Goal: Contribute content: Contribute content

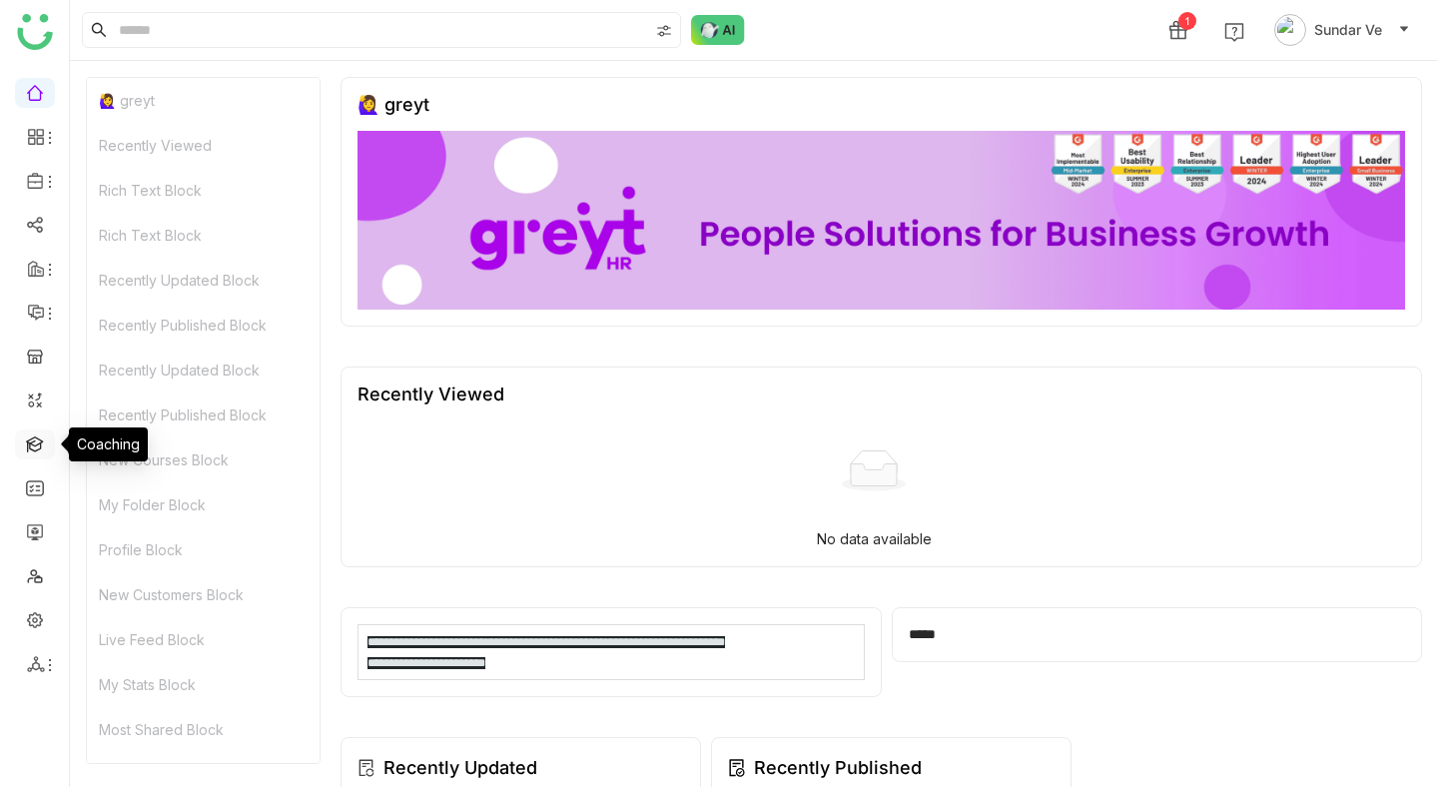
click at [37, 442] on link at bounding box center [35, 442] width 18 height 17
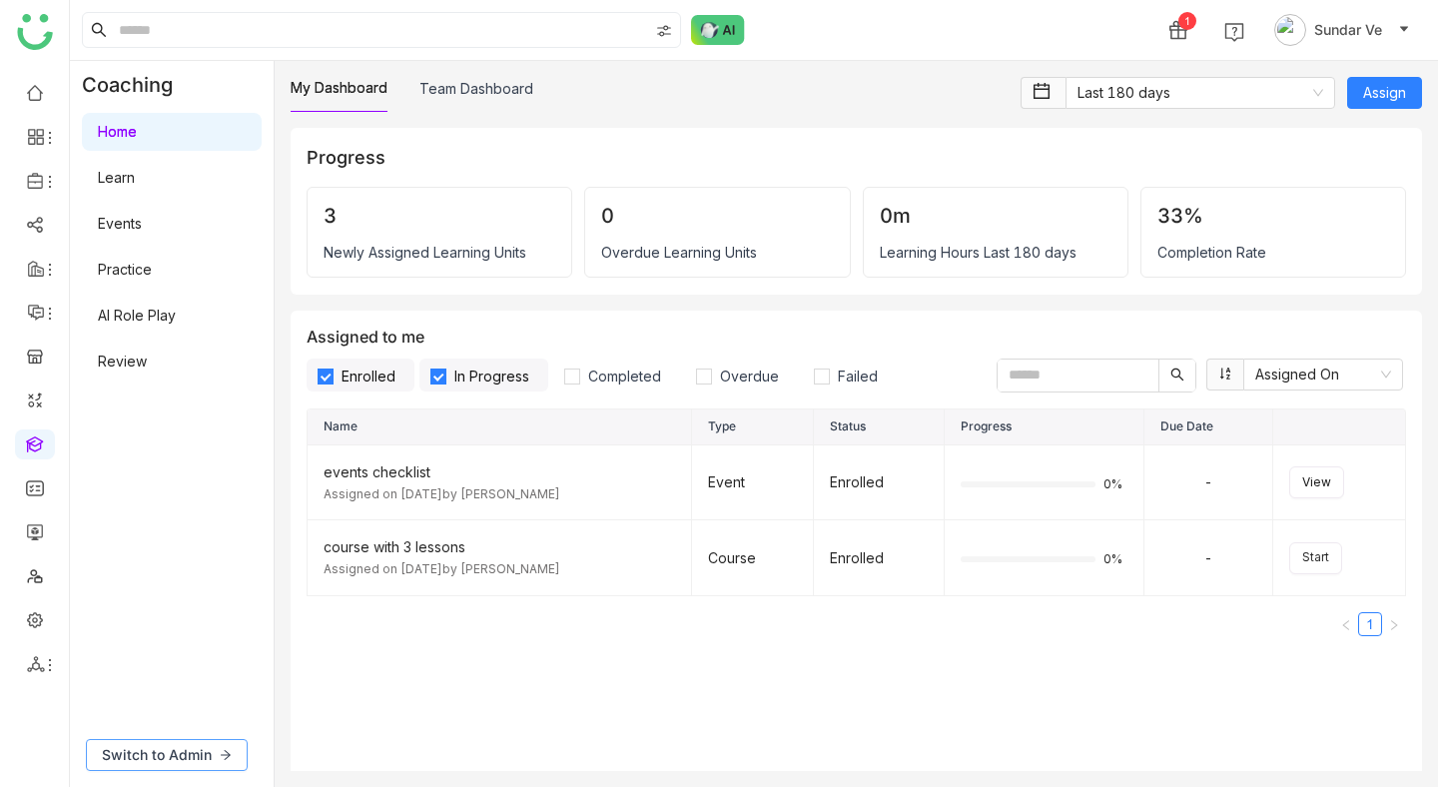
click at [169, 748] on span "Switch to Admin" at bounding box center [157, 755] width 110 height 22
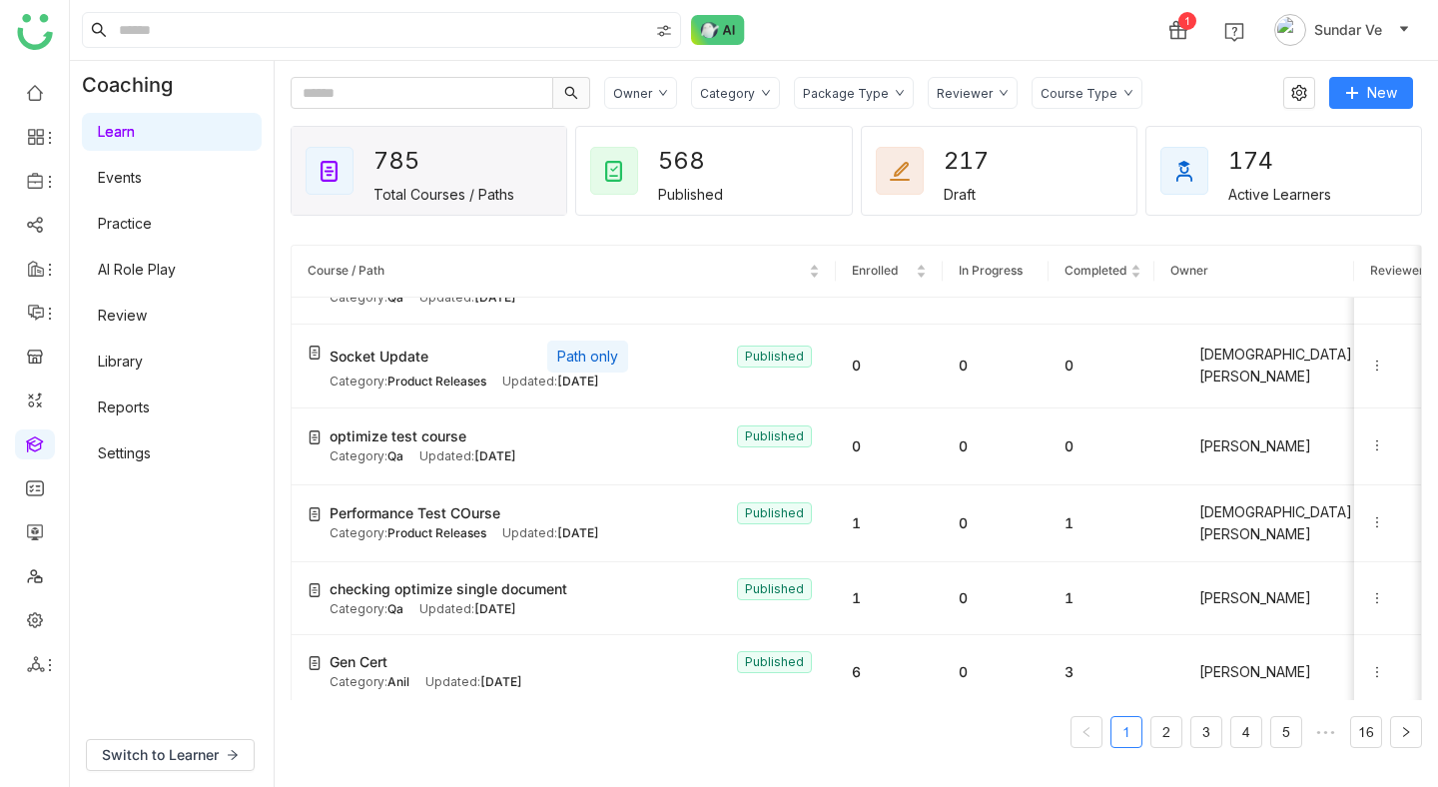
scroll to position [1029, 0]
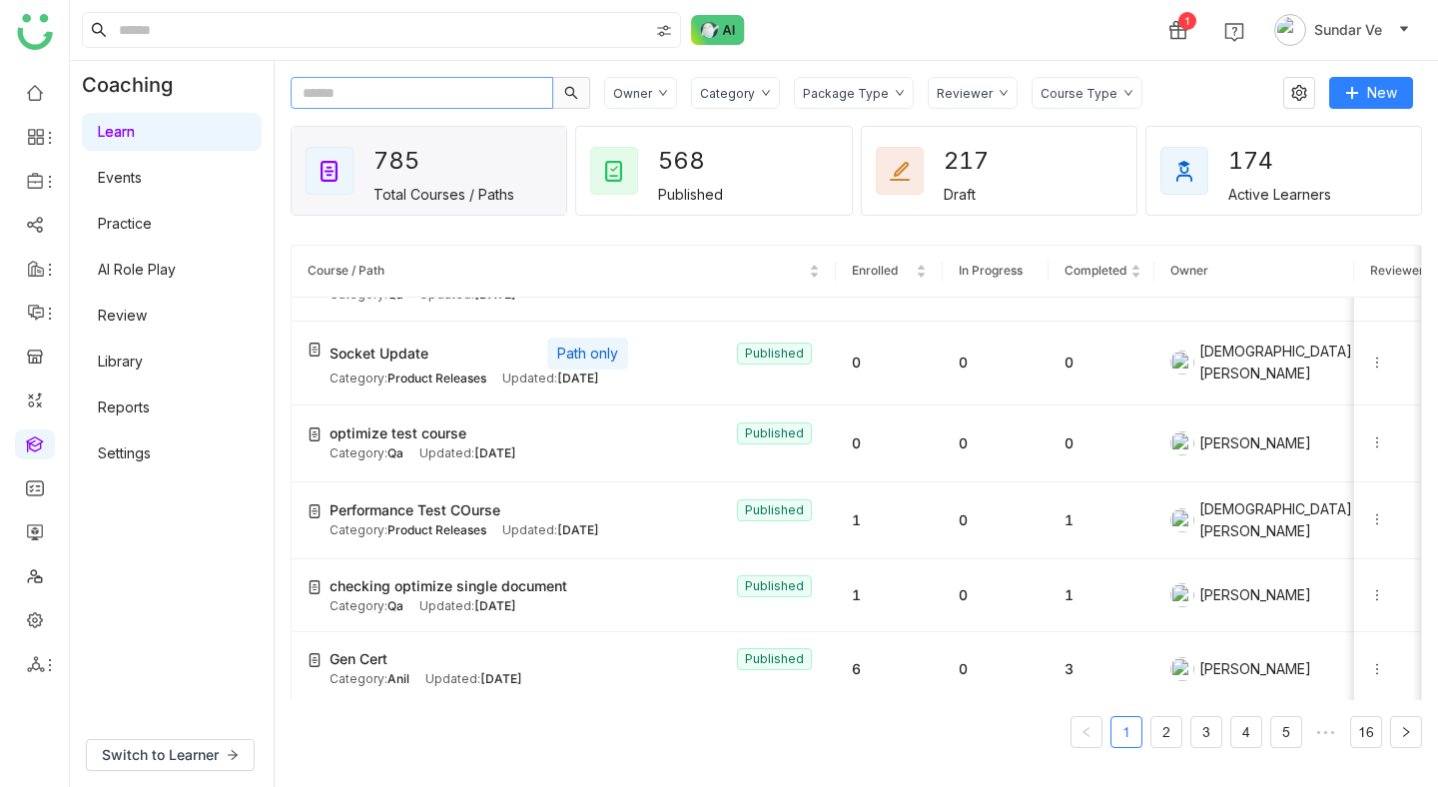
click at [427, 77] on input "text" at bounding box center [422, 93] width 263 height 32
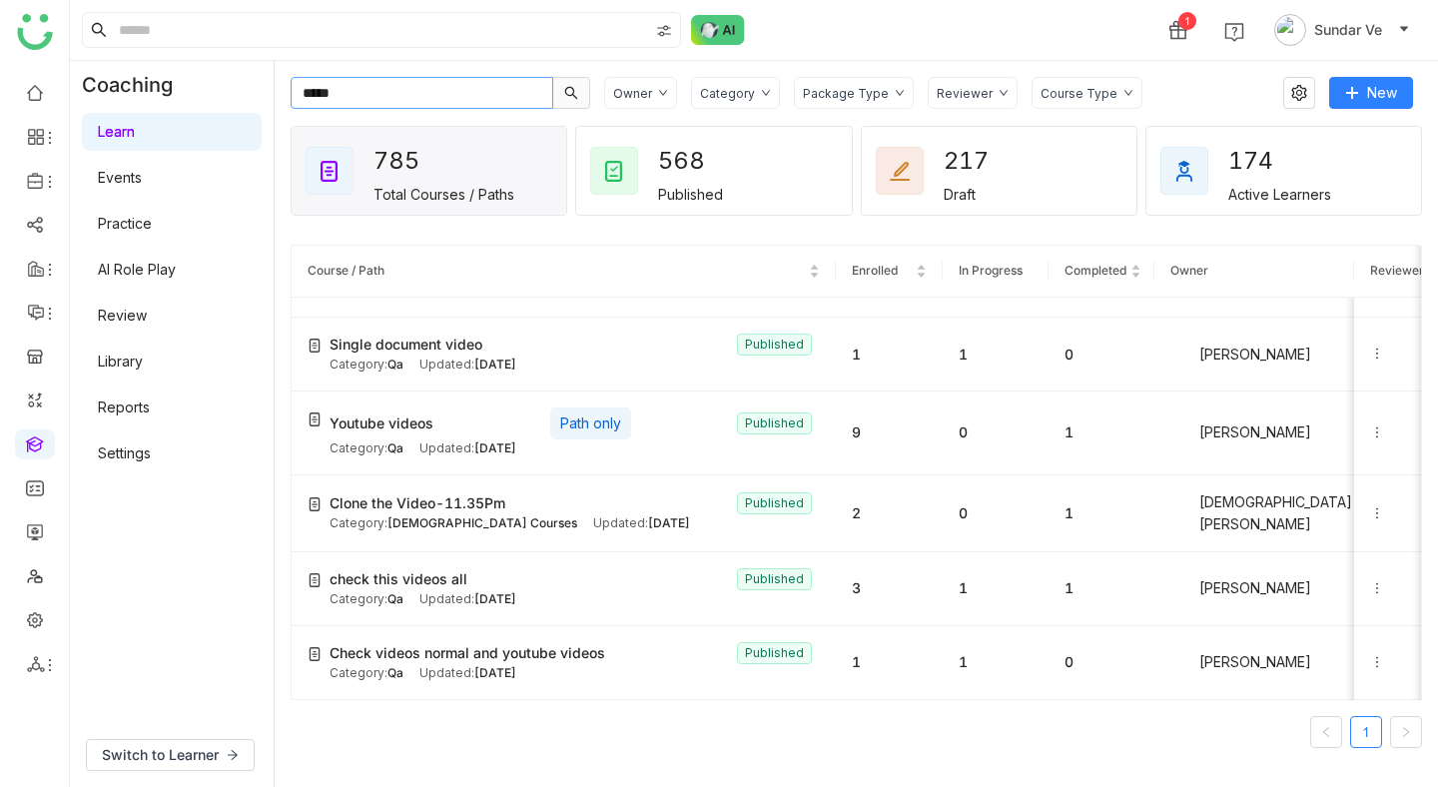
scroll to position [864, 0]
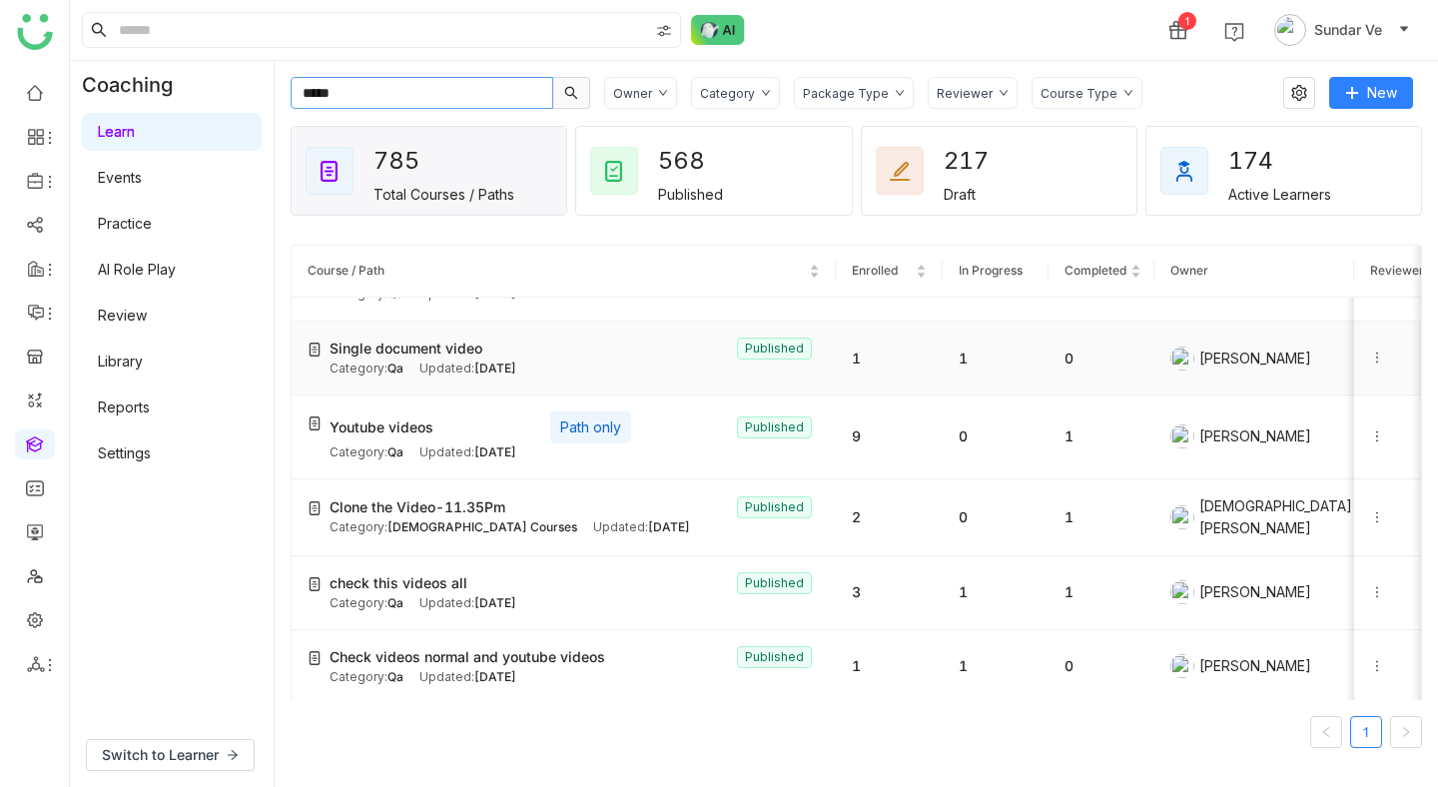
type input "*****"
click at [432, 347] on span "Single document video" at bounding box center [406, 349] width 153 height 22
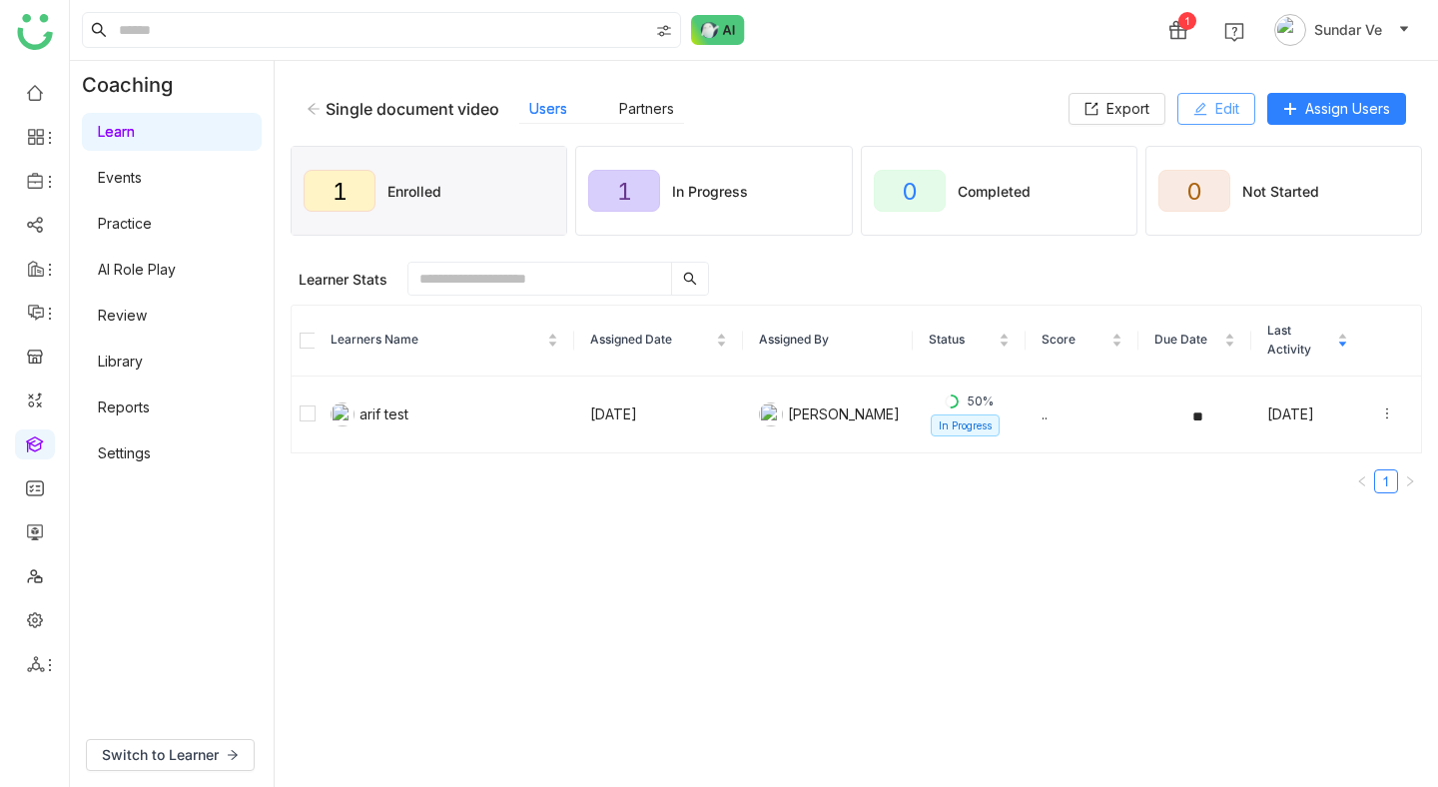
click at [1205, 112] on button "Edit" at bounding box center [1216, 109] width 78 height 32
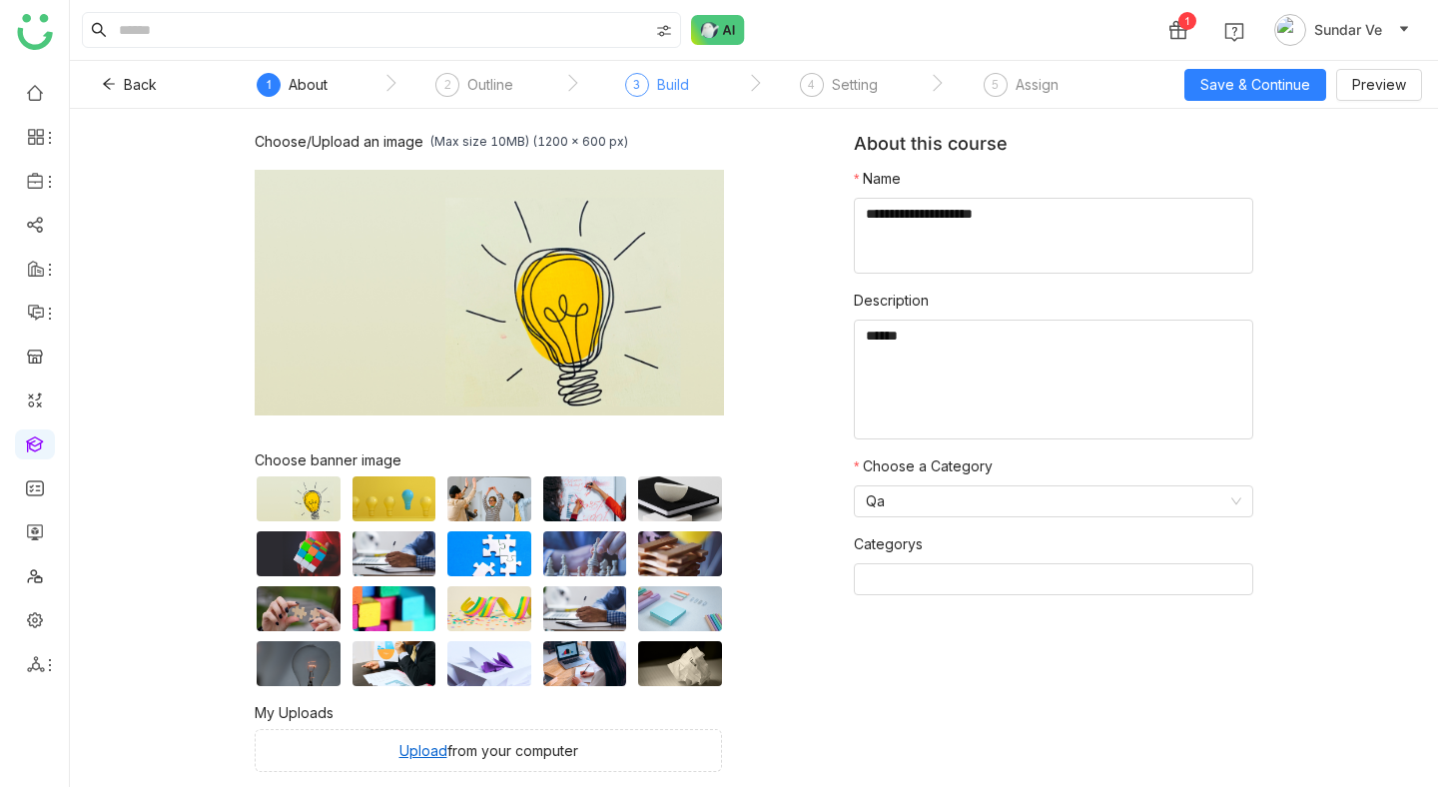
click at [670, 92] on div "Build" at bounding box center [673, 85] width 32 height 24
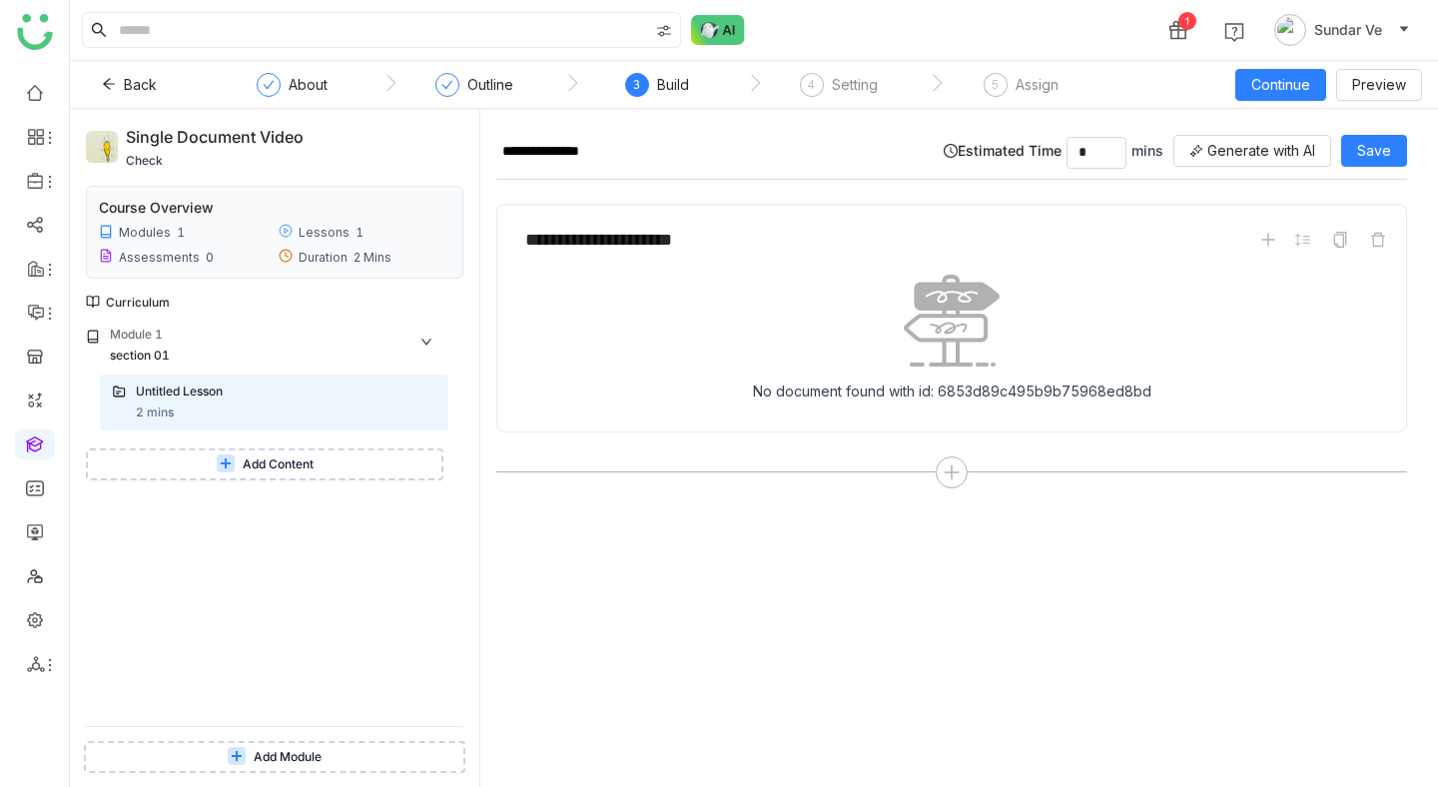
click at [263, 461] on span "Add Content" at bounding box center [278, 464] width 71 height 19
click at [933, 663] on div "**********" at bounding box center [951, 456] width 911 height 662
click at [1276, 239] on icon at bounding box center [1268, 240] width 16 height 16
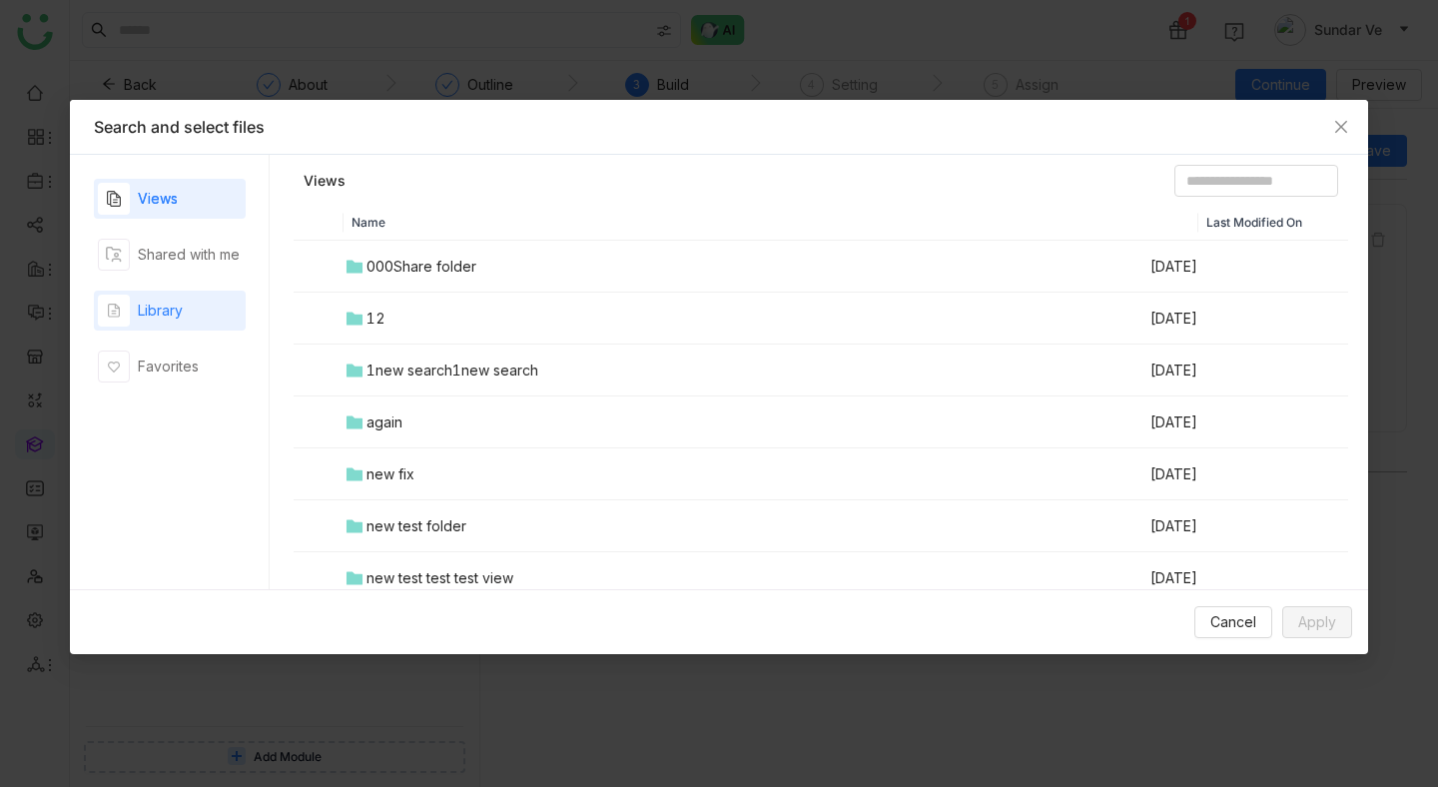
click at [175, 312] on div "Library" at bounding box center [160, 311] width 45 height 22
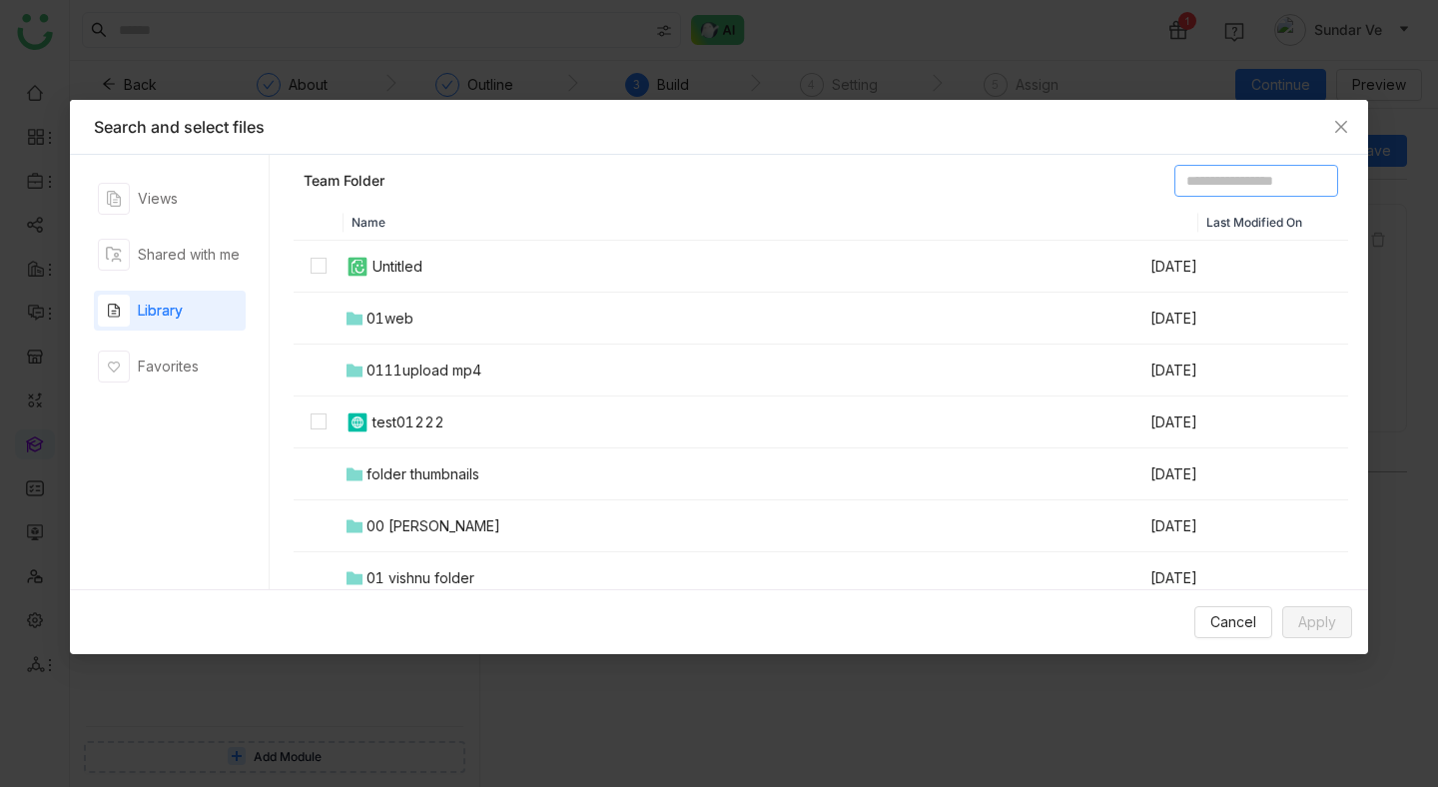
click at [1201, 174] on input at bounding box center [1256, 181] width 164 height 32
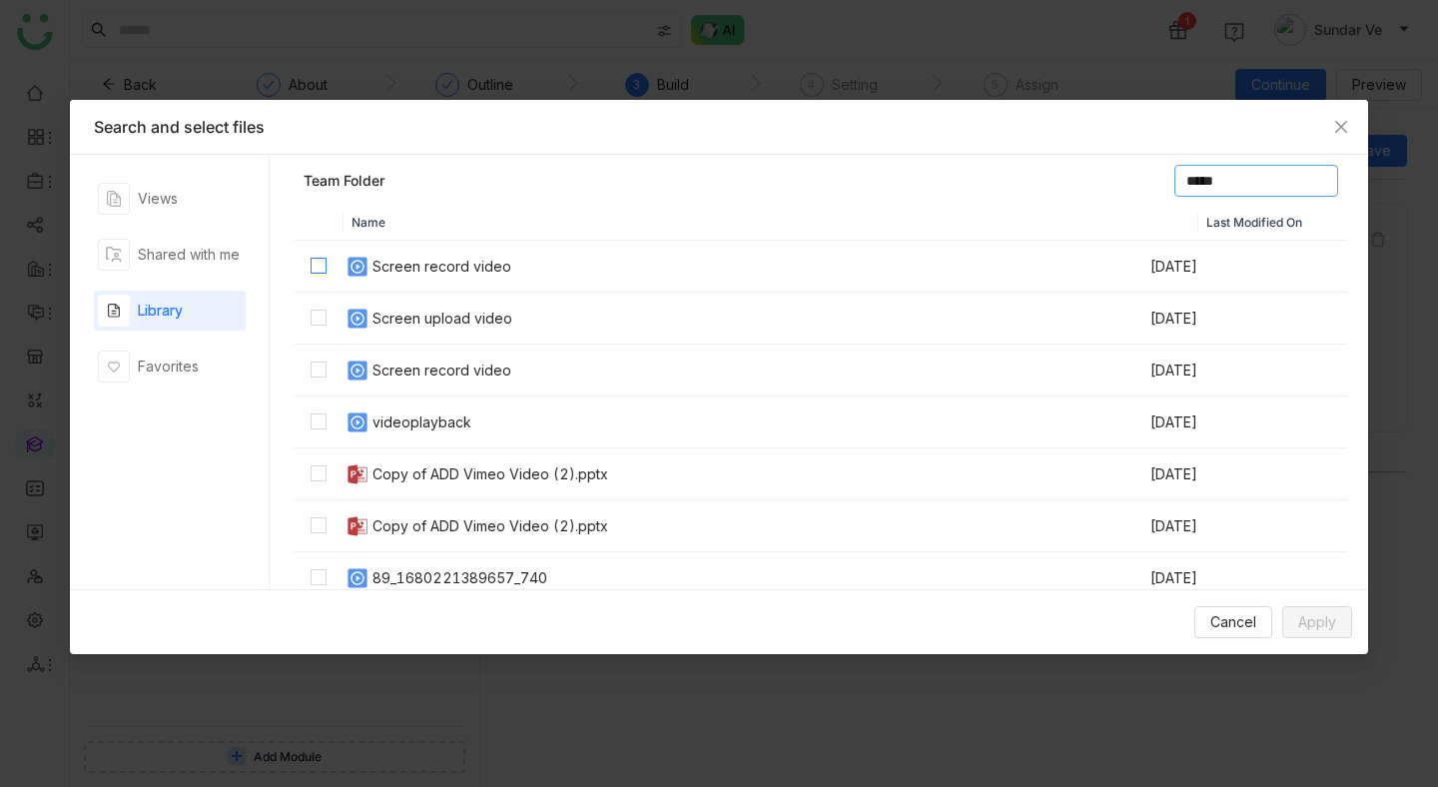
type input "*****"
click at [324, 276] on label at bounding box center [319, 267] width 16 height 22
click at [1325, 621] on span "Apply" at bounding box center [1317, 622] width 38 height 22
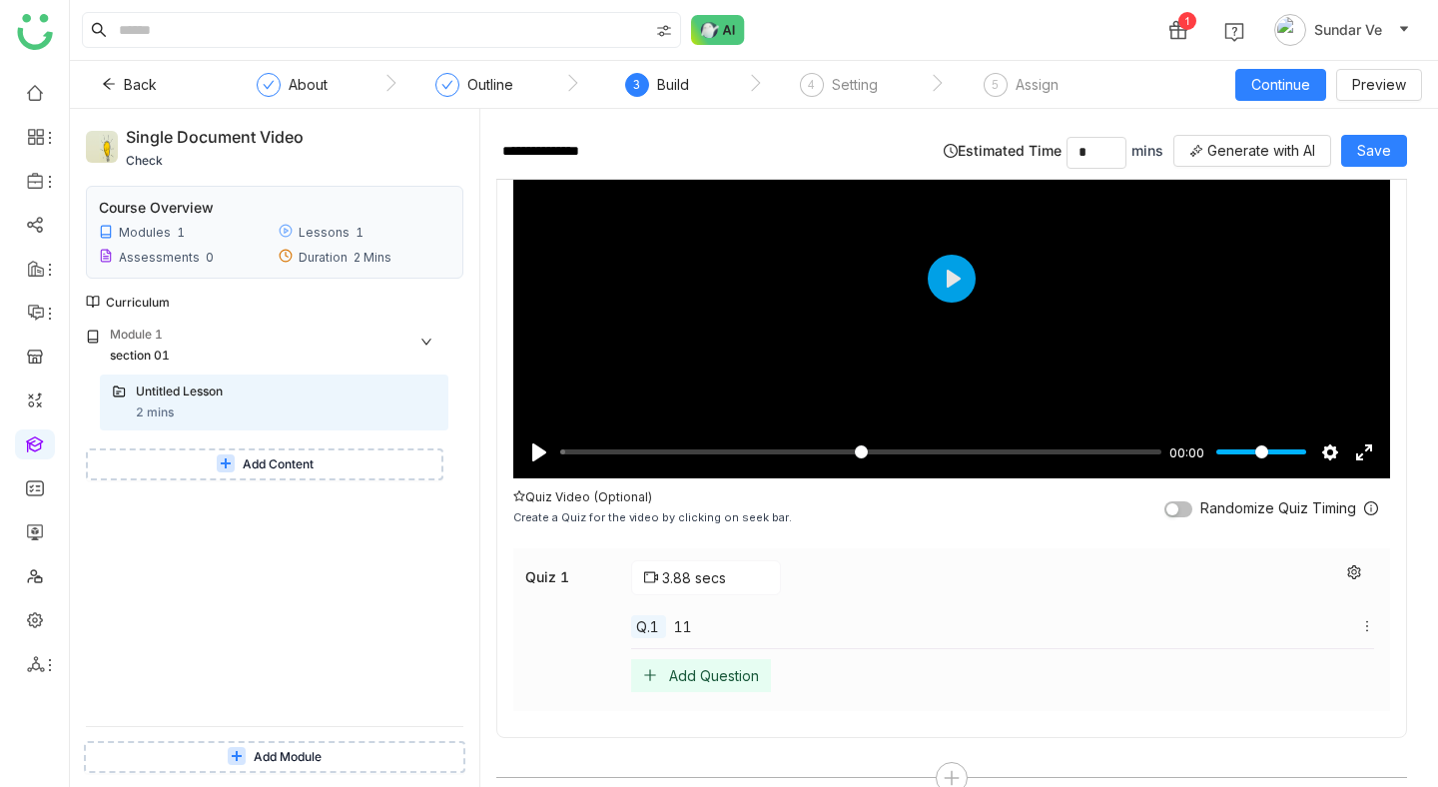
scroll to position [229, 0]
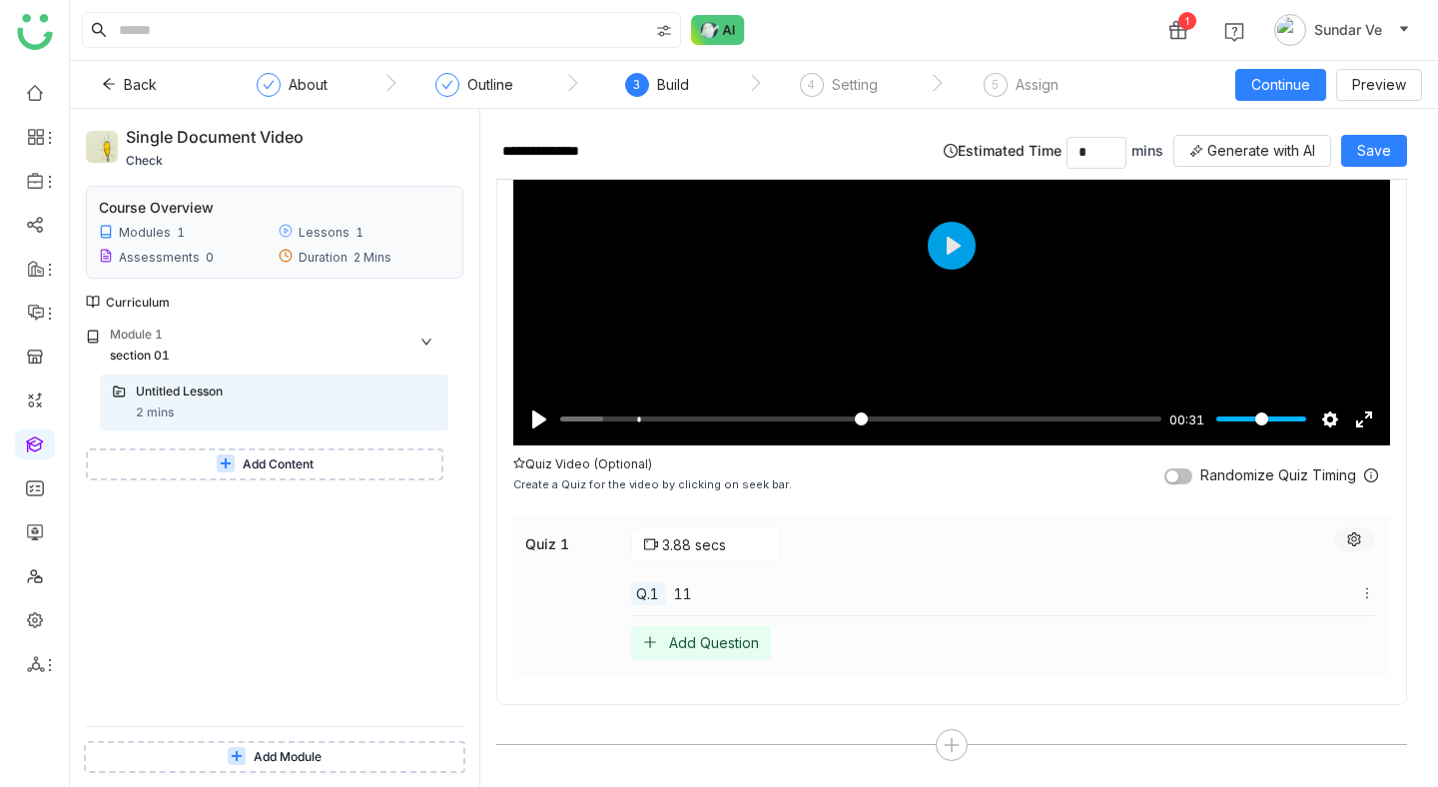
click at [1374, 528] on button at bounding box center [1354, 539] width 40 height 24
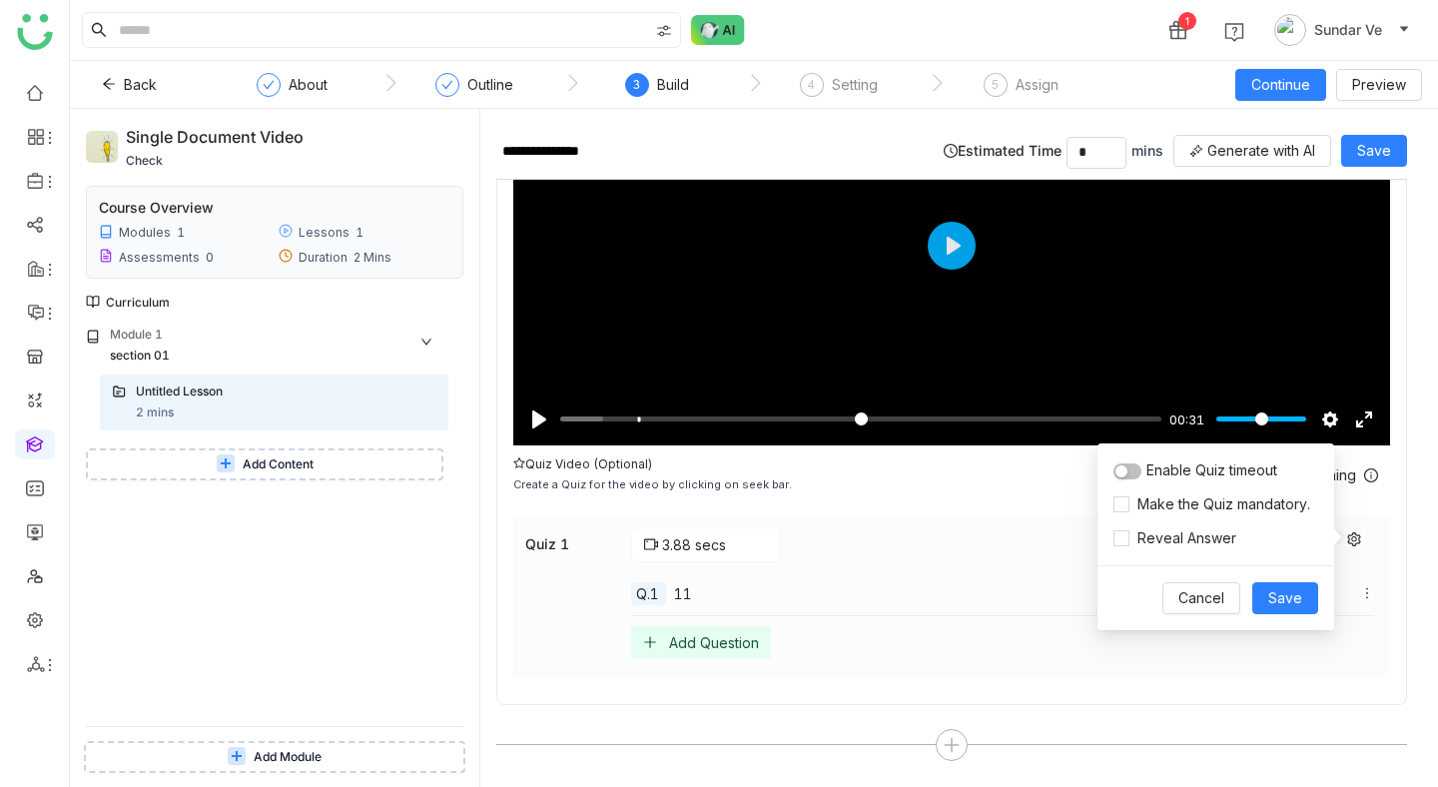
click at [1380, 499] on div "Quiz Video (Optional) Create a Quiz for the video by clicking on seek bar. Rand…" at bounding box center [951, 475] width 877 height 60
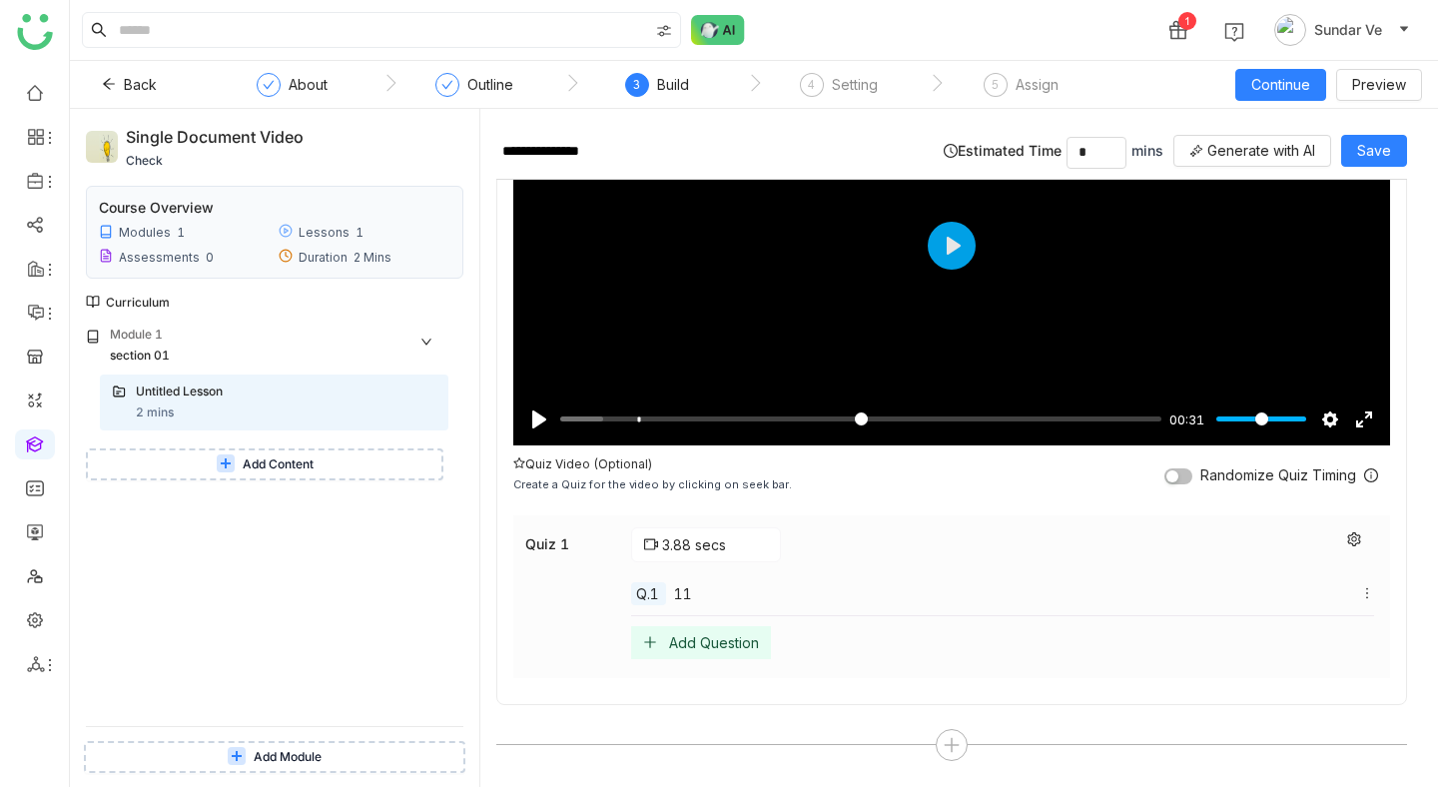
click at [1192, 475] on button "button" at bounding box center [1178, 476] width 28 height 16
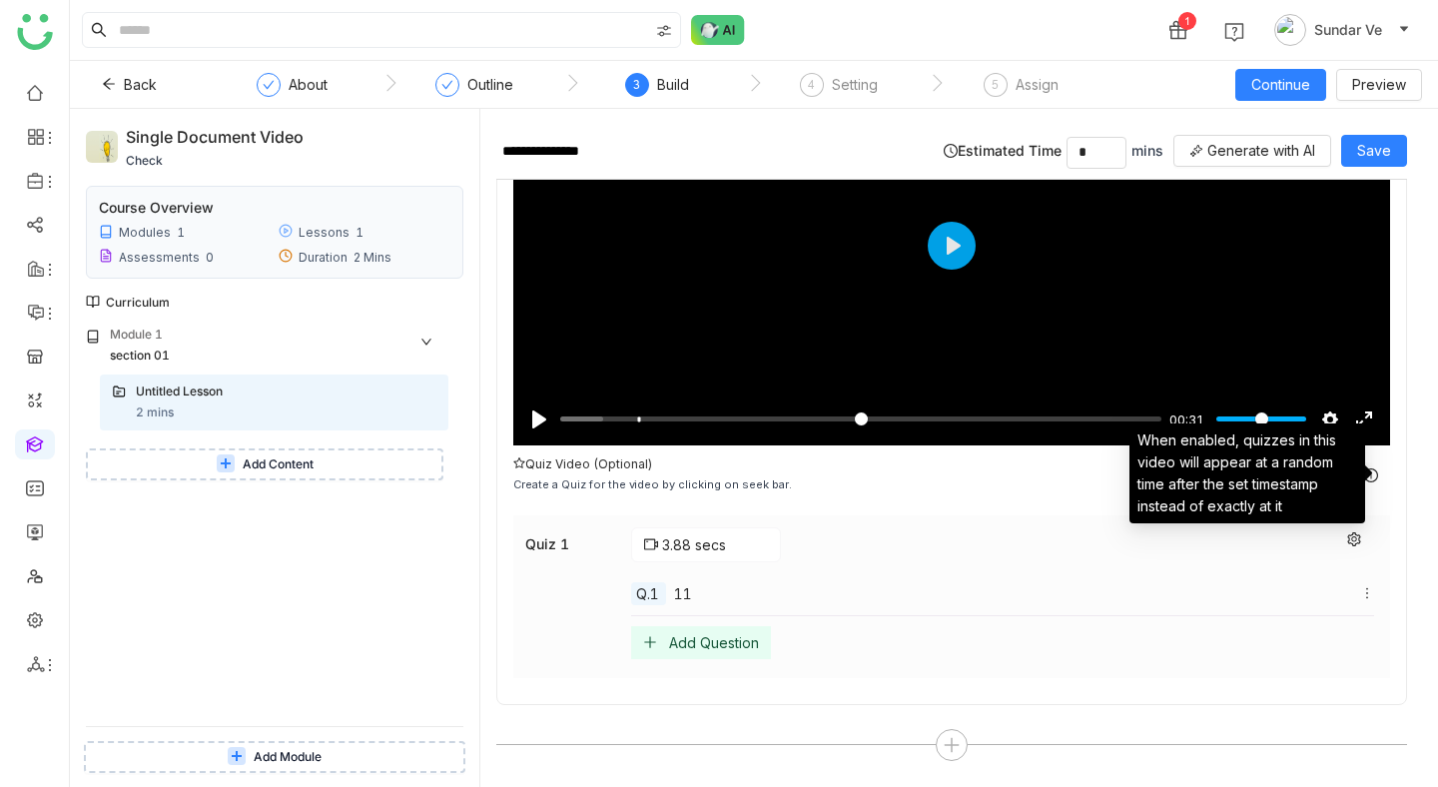
click at [1378, 475] on icon at bounding box center [1371, 475] width 14 height 14
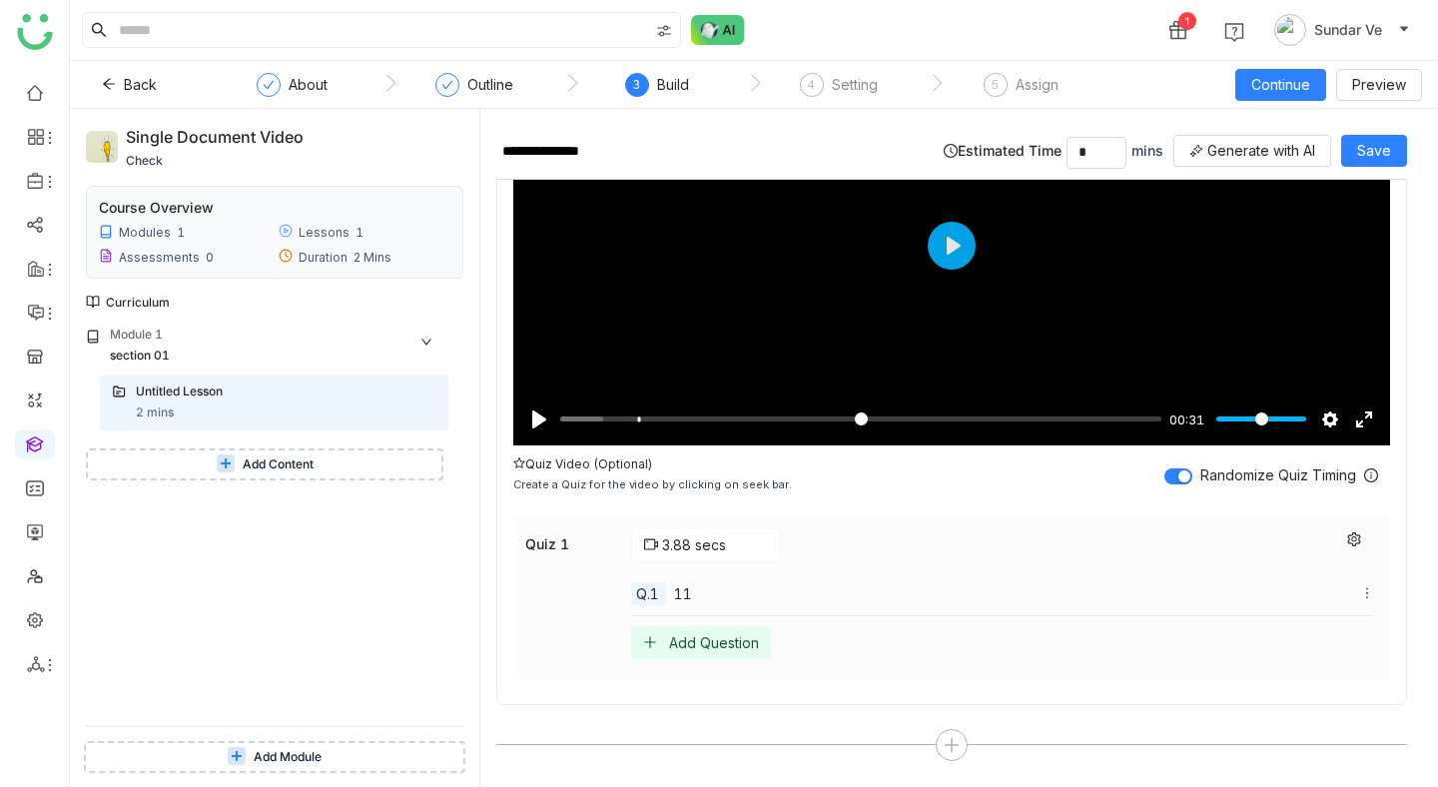
click at [1407, 502] on div "**********" at bounding box center [951, 340] width 911 height 730
click at [1190, 472] on button "button" at bounding box center [1178, 476] width 28 height 16
click at [1192, 475] on button "button" at bounding box center [1178, 476] width 28 height 16
click at [1374, 530] on button at bounding box center [1354, 539] width 40 height 24
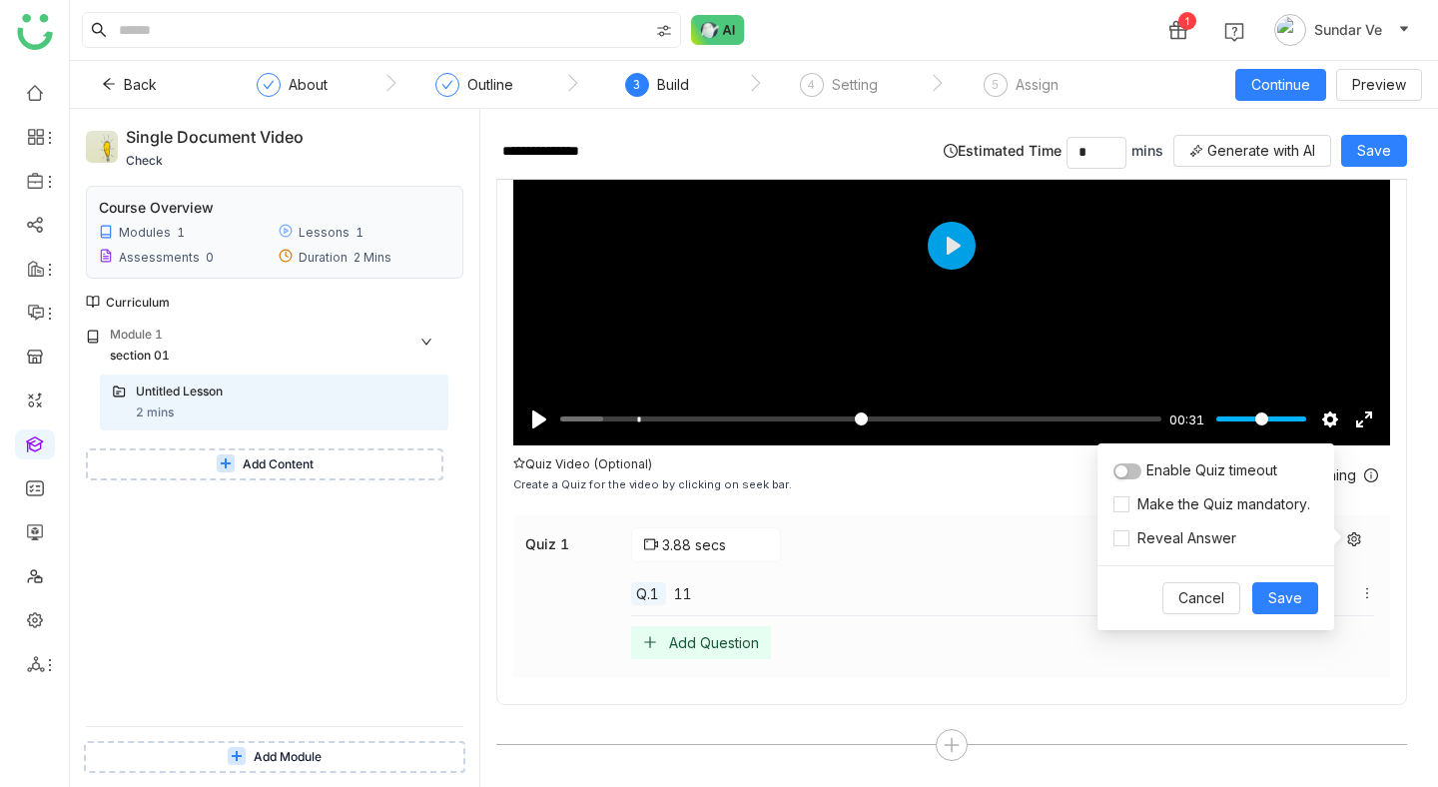
click at [1134, 473] on button "button" at bounding box center [1128, 471] width 28 height 16
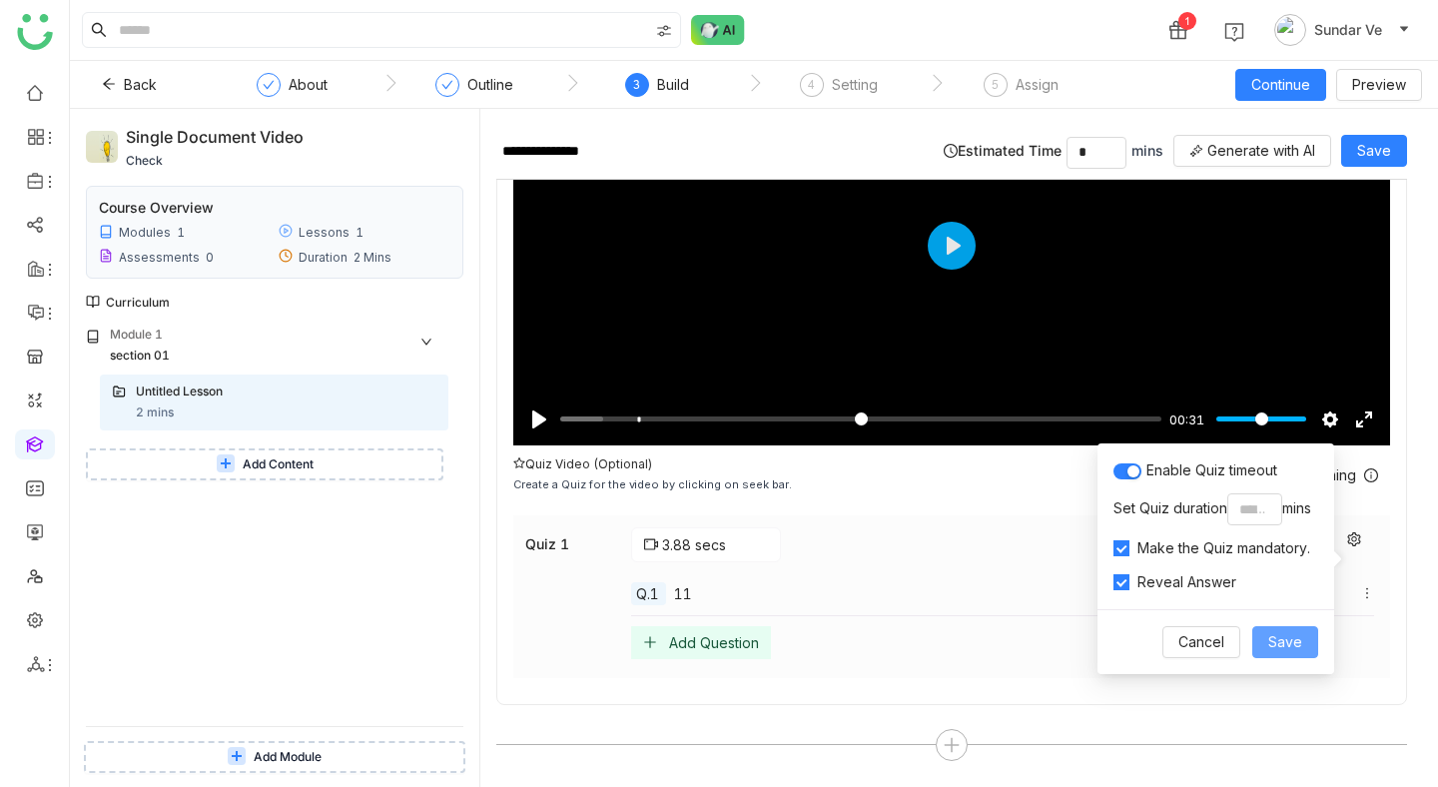
click at [1304, 635] on button "Save" at bounding box center [1285, 642] width 66 height 32
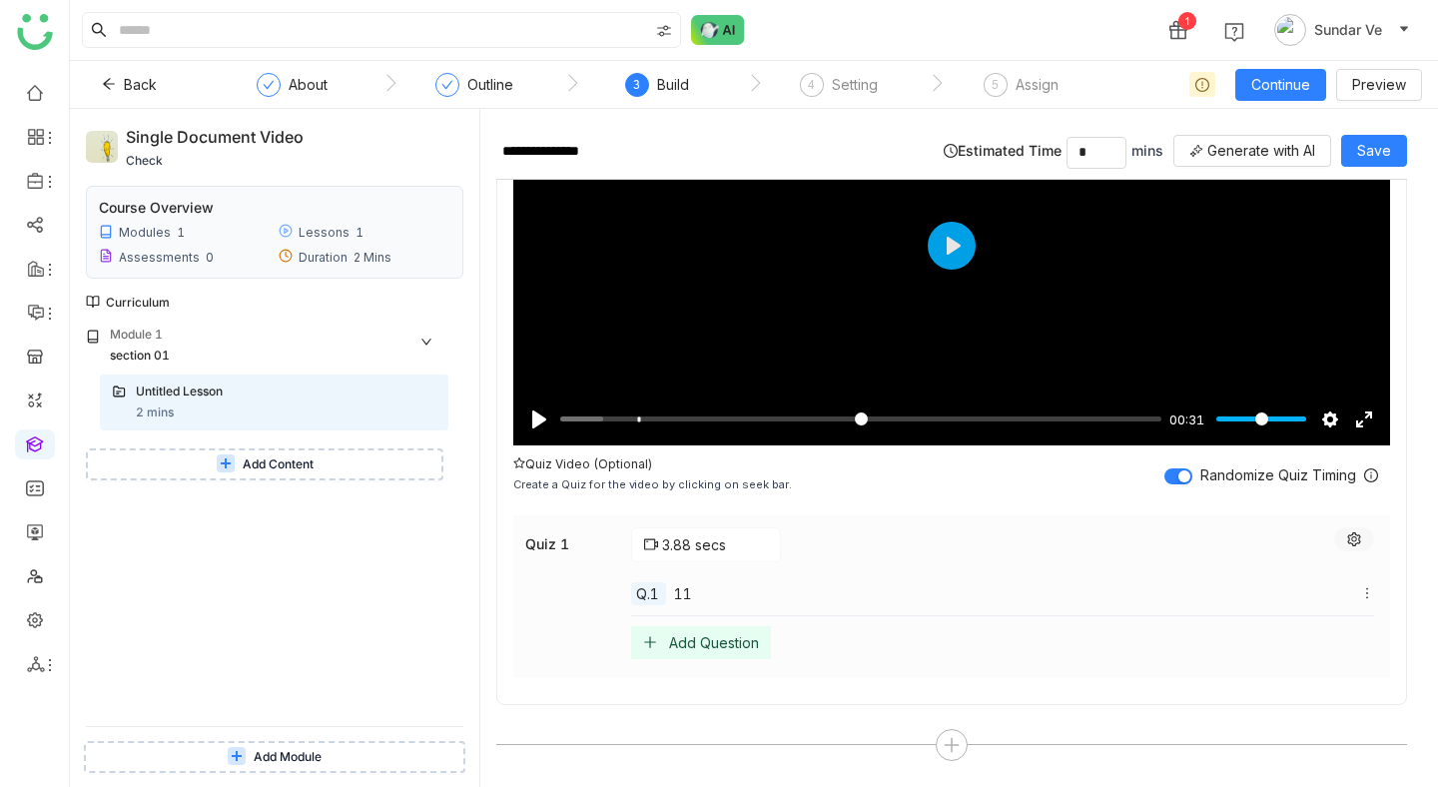
click at [1361, 532] on icon at bounding box center [1354, 539] width 14 height 14
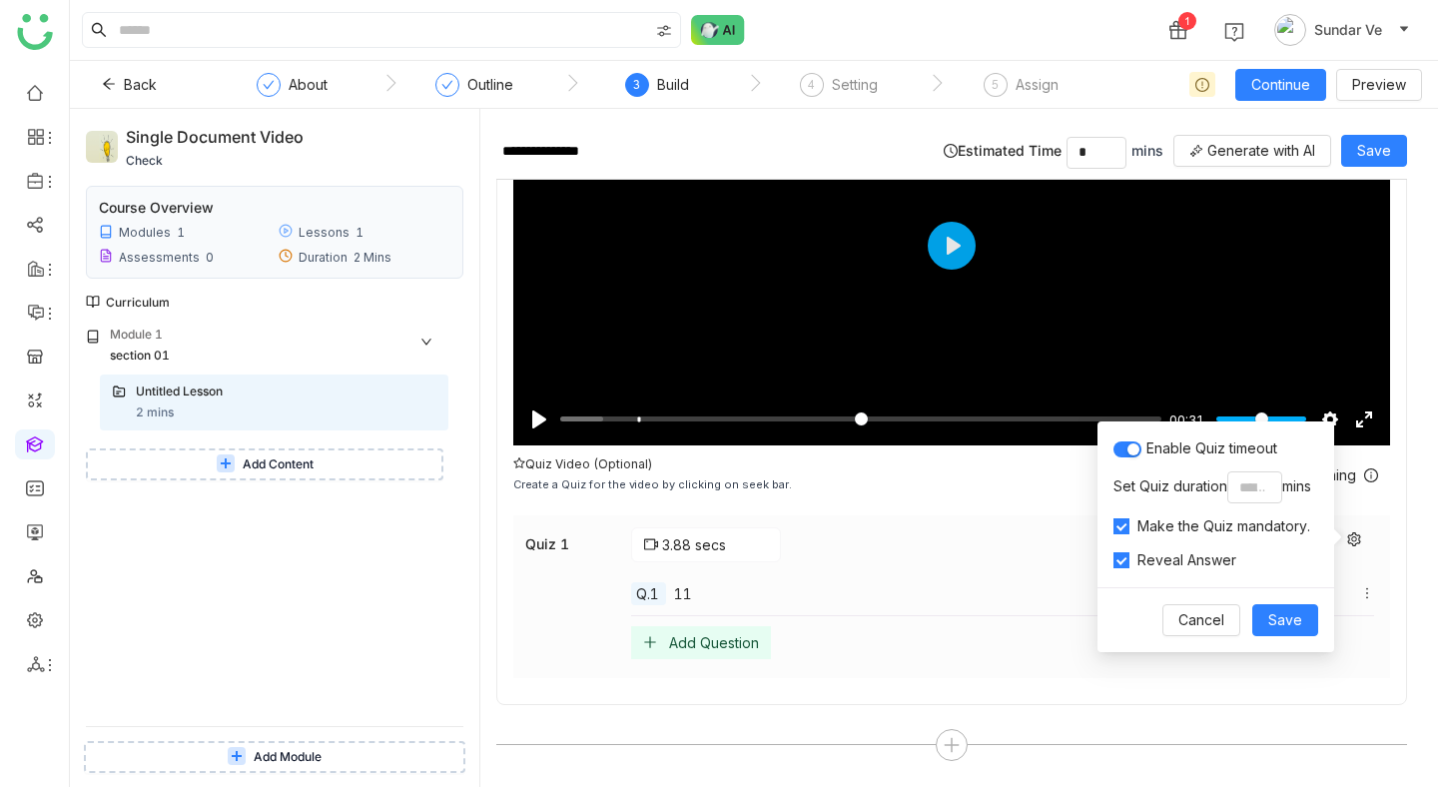
click at [853, 527] on div "3.88 secs" at bounding box center [1002, 544] width 743 height 35
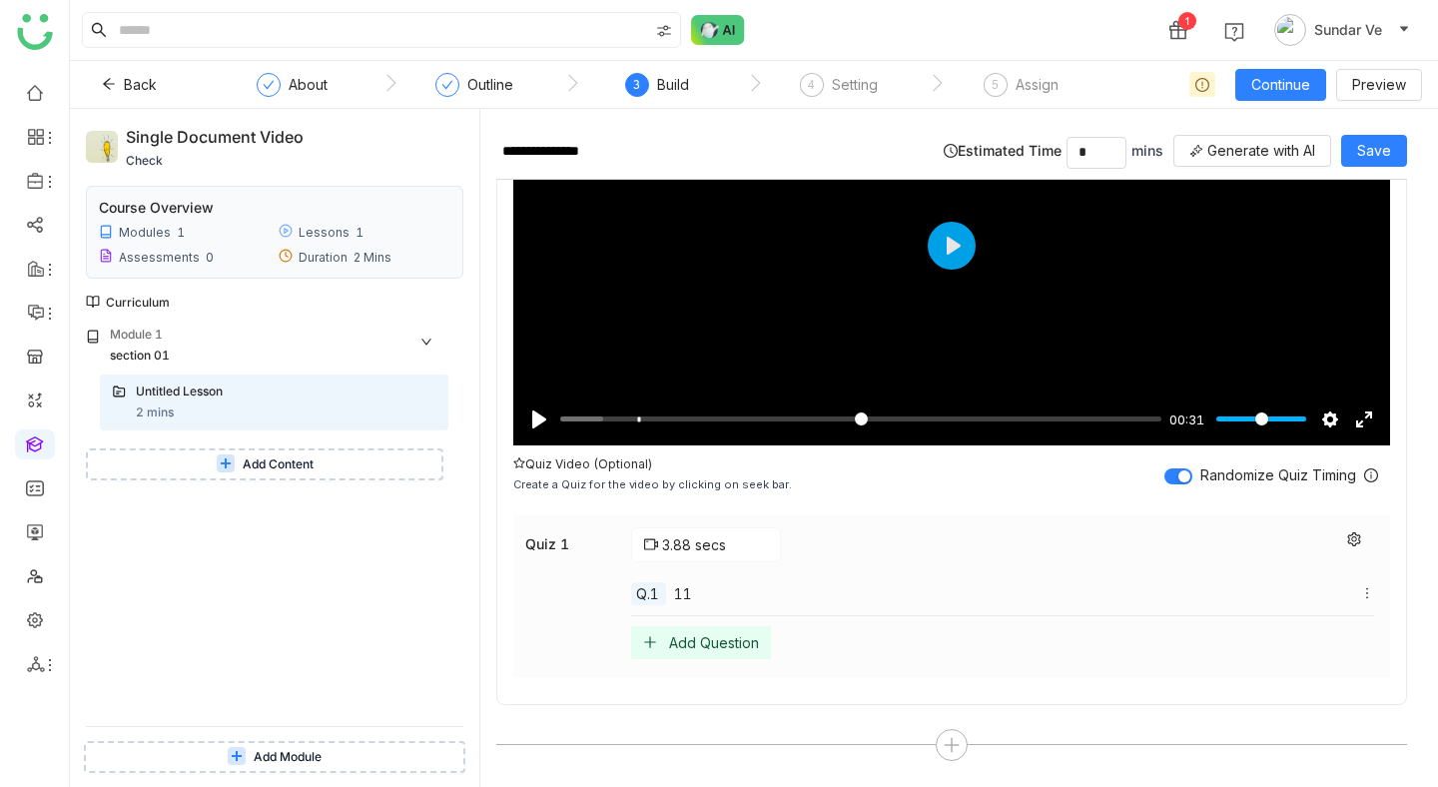
click at [699, 591] on div "11" at bounding box center [1024, 593] width 700 height 21
click at [687, 590] on span "11" at bounding box center [683, 593] width 18 height 21
click at [1374, 589] on icon at bounding box center [1367, 593] width 14 height 14
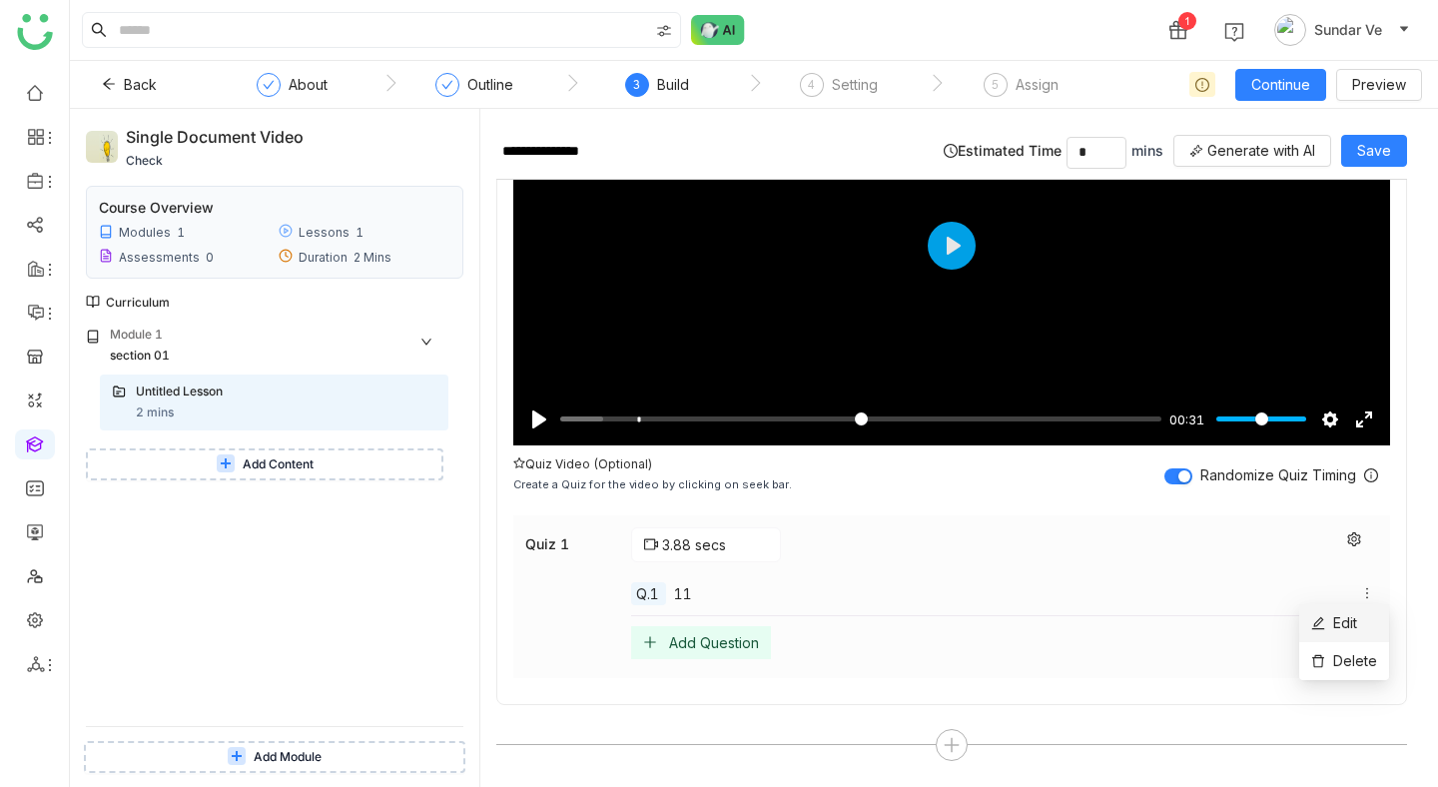
click at [1341, 620] on span "Edit" at bounding box center [1345, 622] width 24 height 17
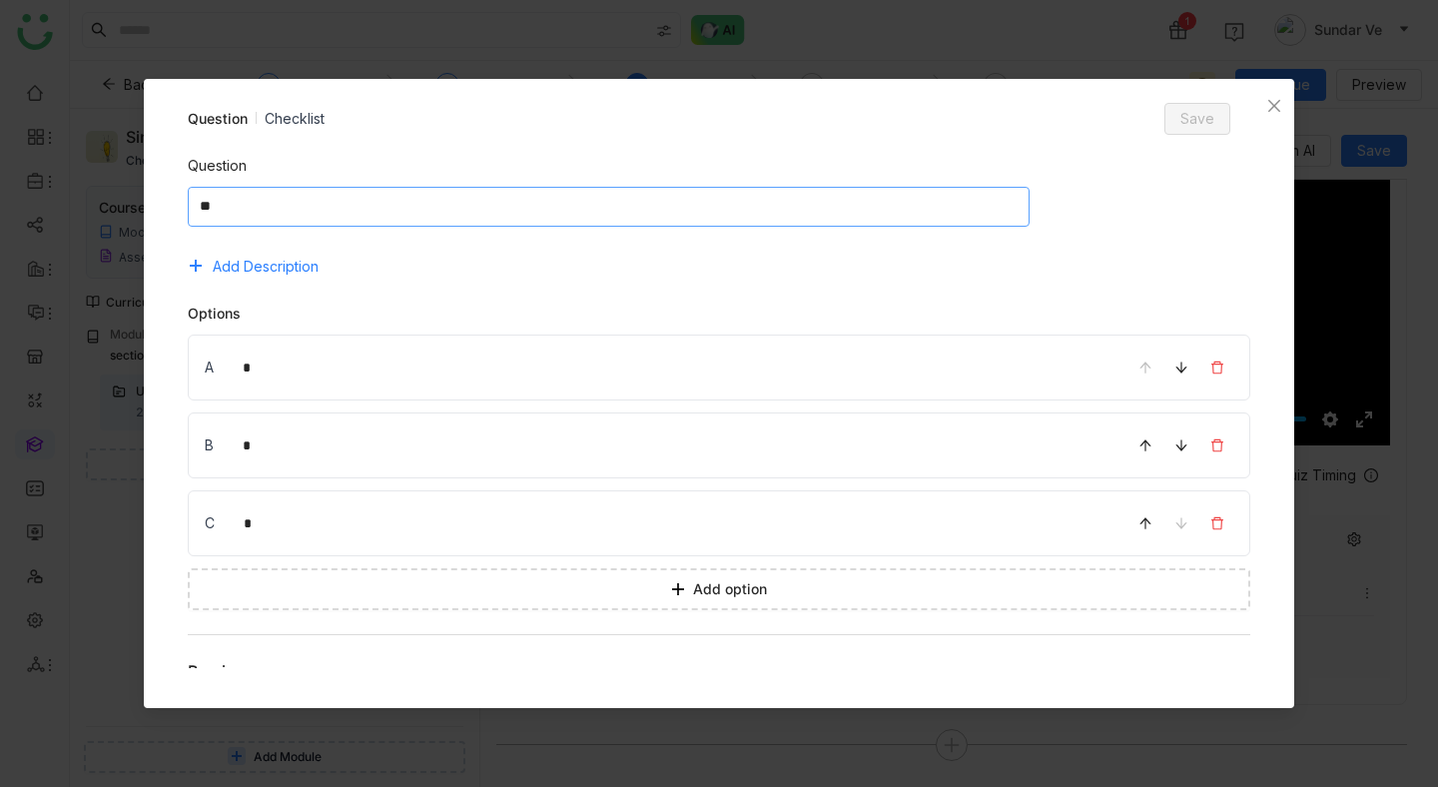
click at [254, 210] on textarea at bounding box center [609, 207] width 842 height 40
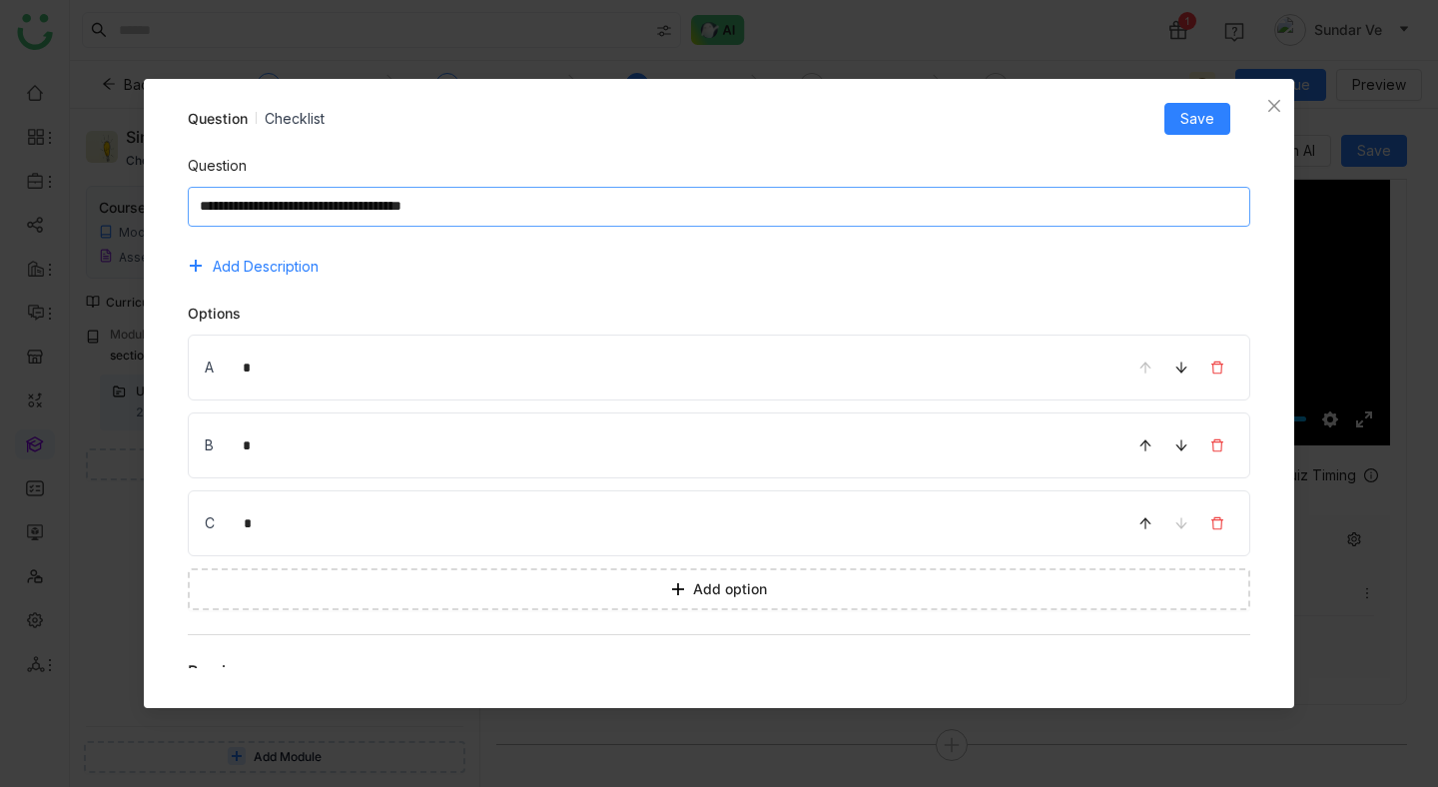
type textarea "**********"
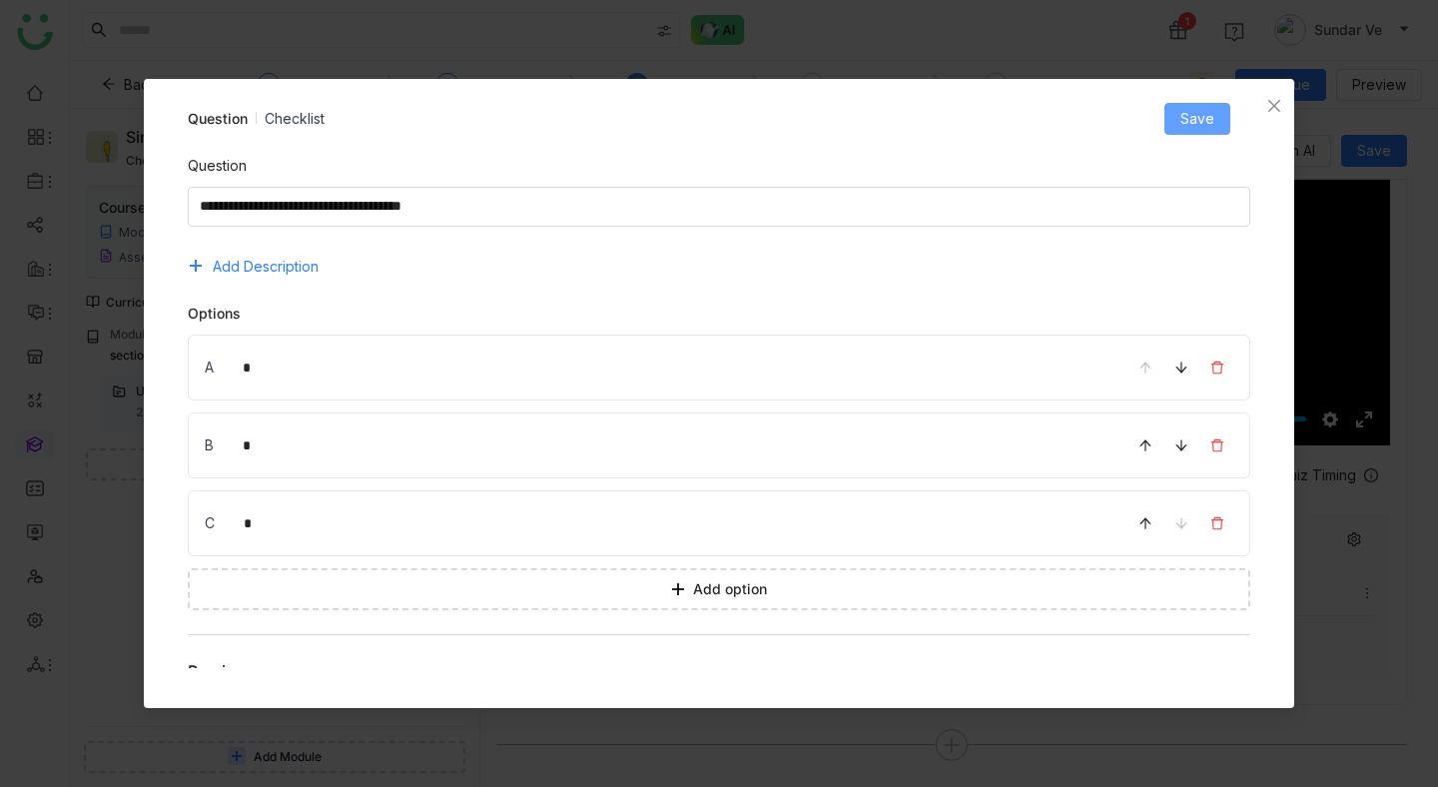
click at [1195, 122] on span "Save" at bounding box center [1197, 119] width 34 height 22
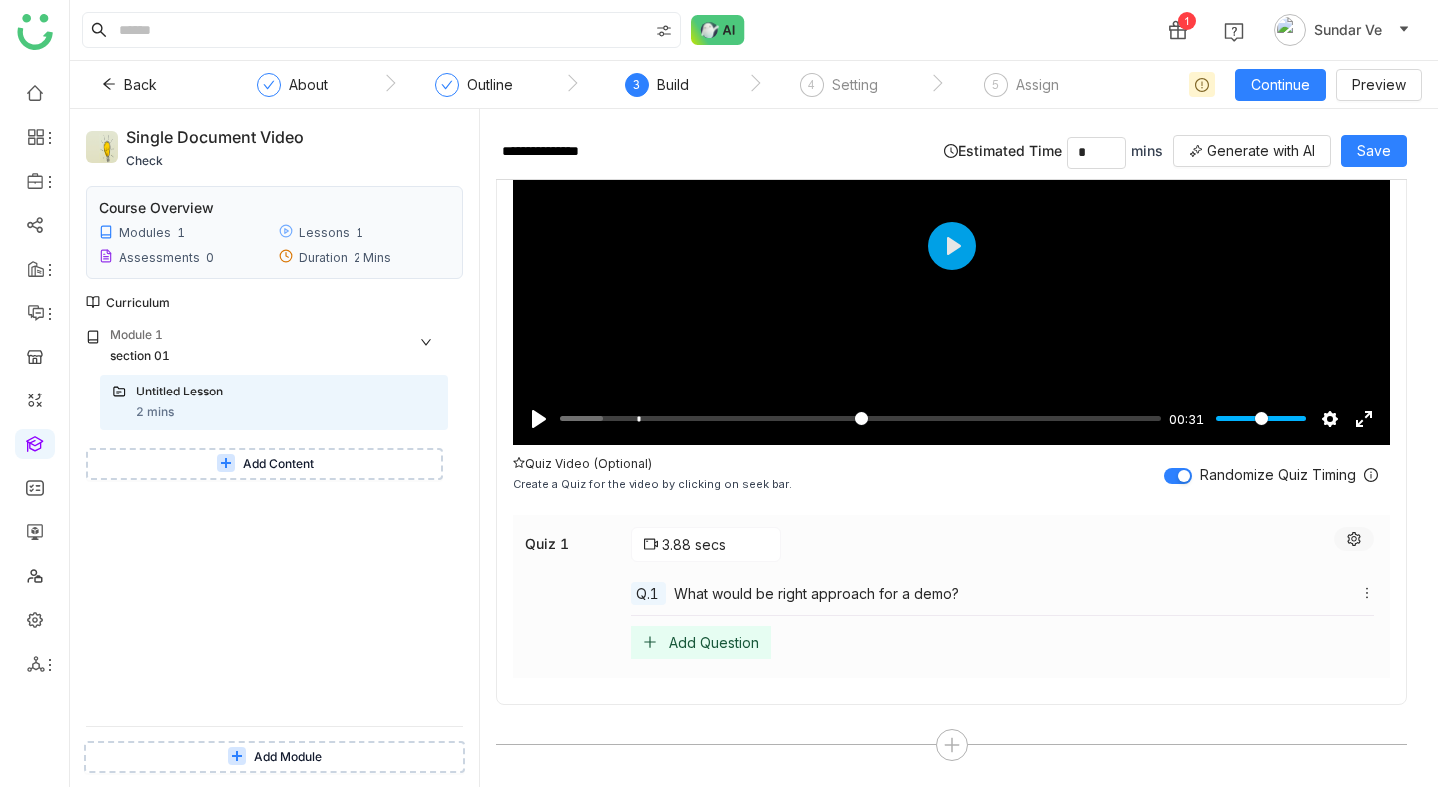
click at [1360, 535] on icon at bounding box center [1353, 539] width 13 height 14
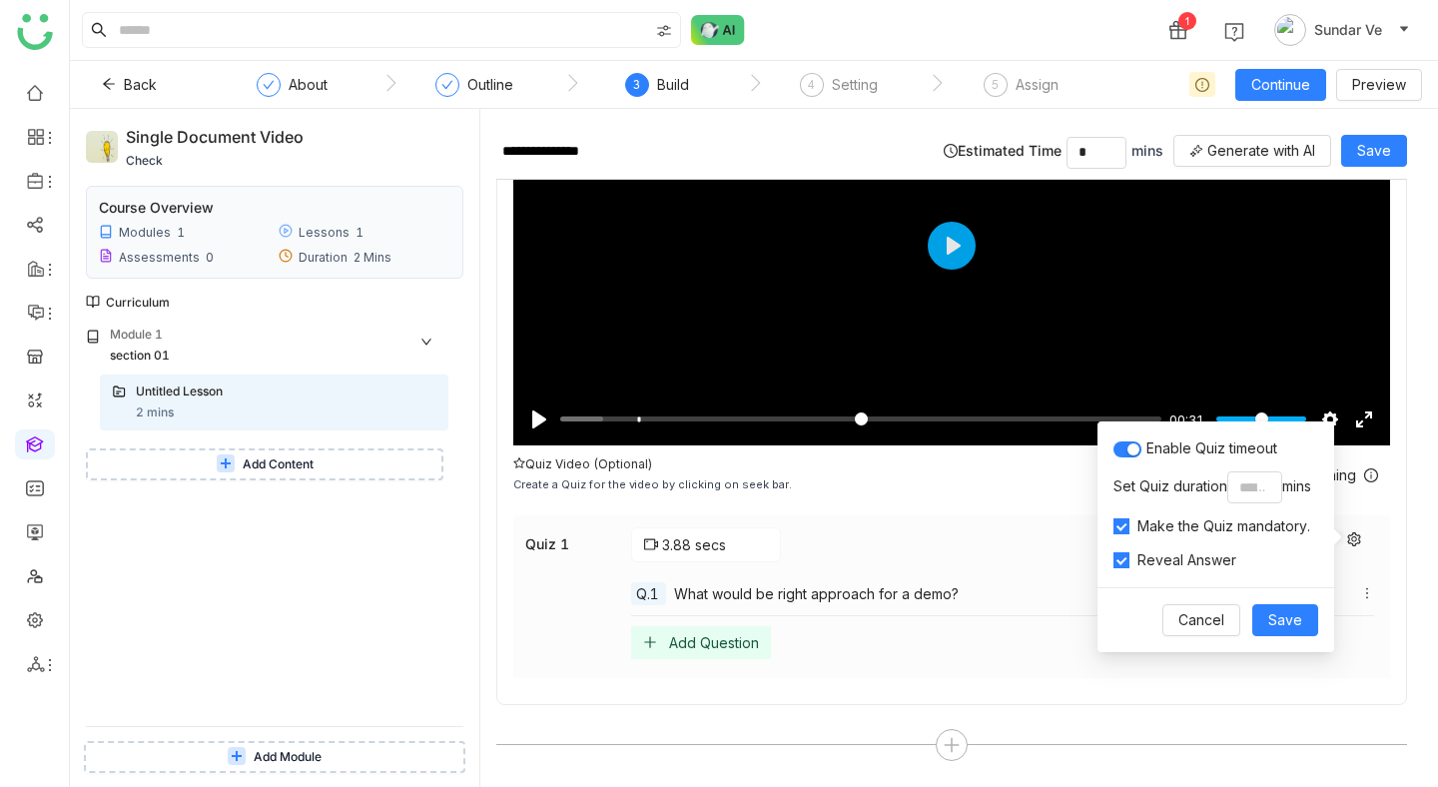
click at [1389, 518] on div "Quiz 1 3.88 secs Q.1 What would be right approach for a demo? Add Question" at bounding box center [951, 596] width 877 height 163
